Goal: Transaction & Acquisition: Obtain resource

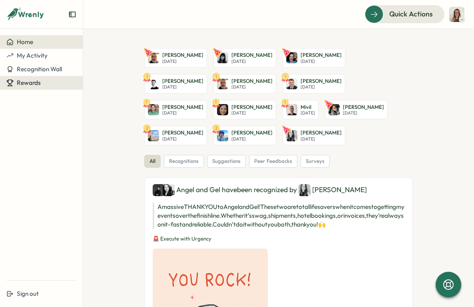
click at [29, 86] on span "Rewards" at bounding box center [29, 83] width 24 height 8
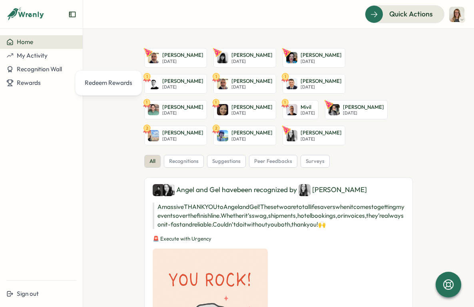
click at [456, 10] on img at bounding box center [456, 14] width 15 height 15
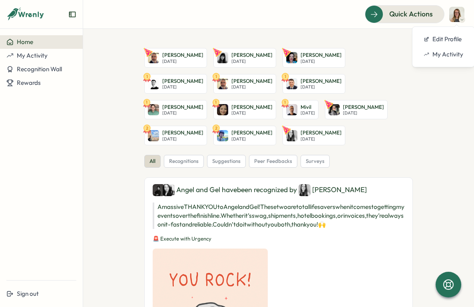
click at [277, 19] on div "Quick Actions" at bounding box center [279, 14] width 372 height 18
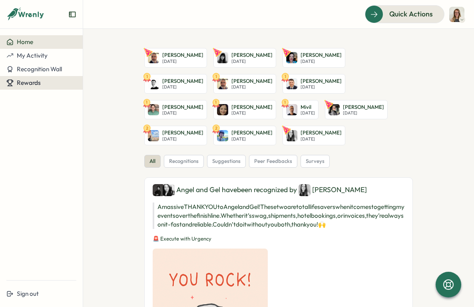
click at [32, 77] on button "Rewards" at bounding box center [41, 83] width 83 height 14
click at [103, 78] on div "Redeem Rewards" at bounding box center [109, 82] width 48 height 9
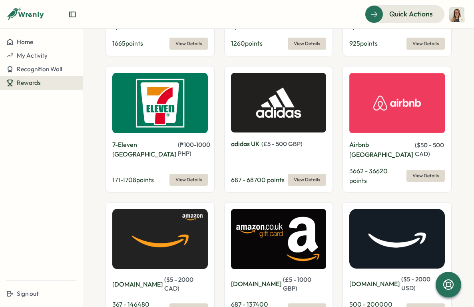
scroll to position [635, 0]
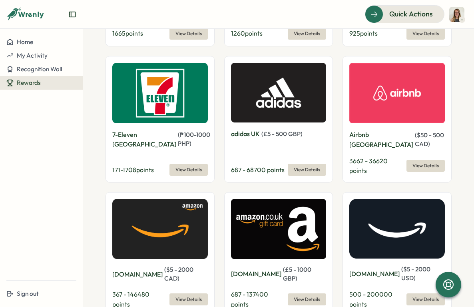
click at [187, 293] on span "View Details" at bounding box center [188, 298] width 26 height 11
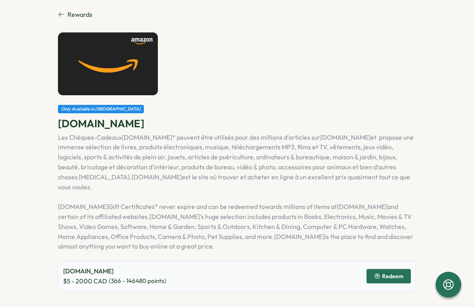
click at [384, 273] on span "Redeem" at bounding box center [392, 276] width 21 height 6
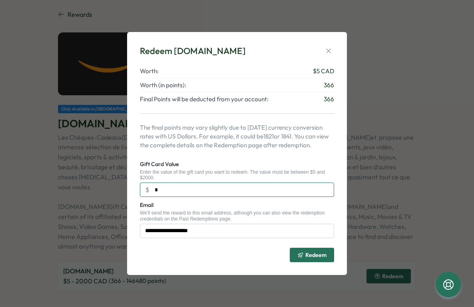
click at [249, 194] on input "*" at bounding box center [237, 189] width 194 height 14
type input "*"
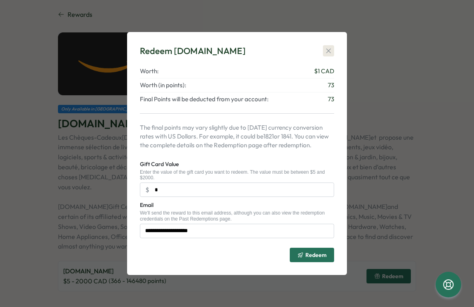
click at [331, 49] on icon "button" at bounding box center [329, 51] width 8 height 8
